Goal: Task Accomplishment & Management: Use online tool/utility

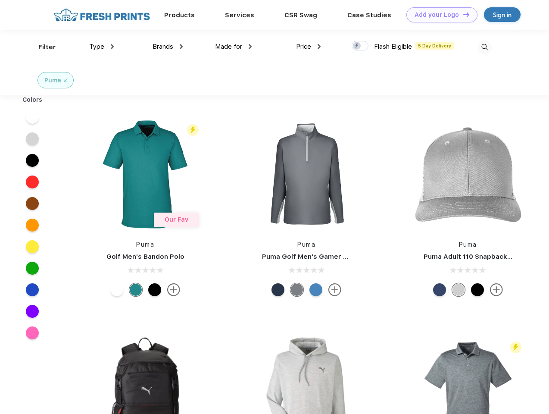
scroll to position [0, 0]
click at [439, 15] on link "Add your Logo Design Tool" at bounding box center [441, 14] width 71 height 15
click at [0, 0] on div "Design Tool" at bounding box center [0, 0] width 0 height 0
click at [462, 14] on link "Add your Logo Design Tool" at bounding box center [441, 14] width 71 height 15
click at [41, 47] on div "Filter" at bounding box center [47, 47] width 18 height 10
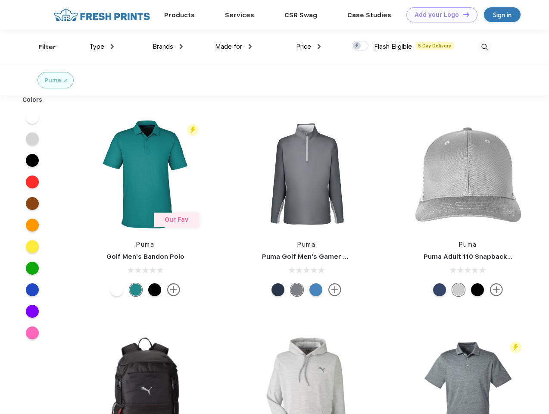
click at [102, 47] on span "Type" at bounding box center [96, 47] width 15 height 8
click at [168, 47] on span "Brands" at bounding box center [163, 47] width 21 height 8
click at [234, 47] on span "Made for" at bounding box center [228, 47] width 27 height 8
click at [309, 47] on span "Price" at bounding box center [303, 47] width 15 height 8
click at [360, 46] on div at bounding box center [360, 45] width 17 height 9
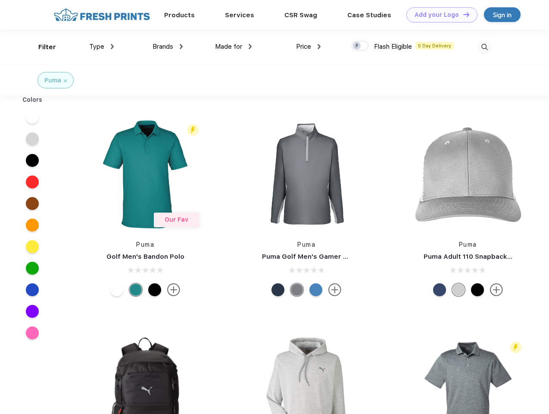
click at [357, 46] on input "checkbox" at bounding box center [355, 44] width 6 height 6
click at [484, 47] on img at bounding box center [485, 47] width 14 height 14
